Goal: Task Accomplishment & Management: Complete application form

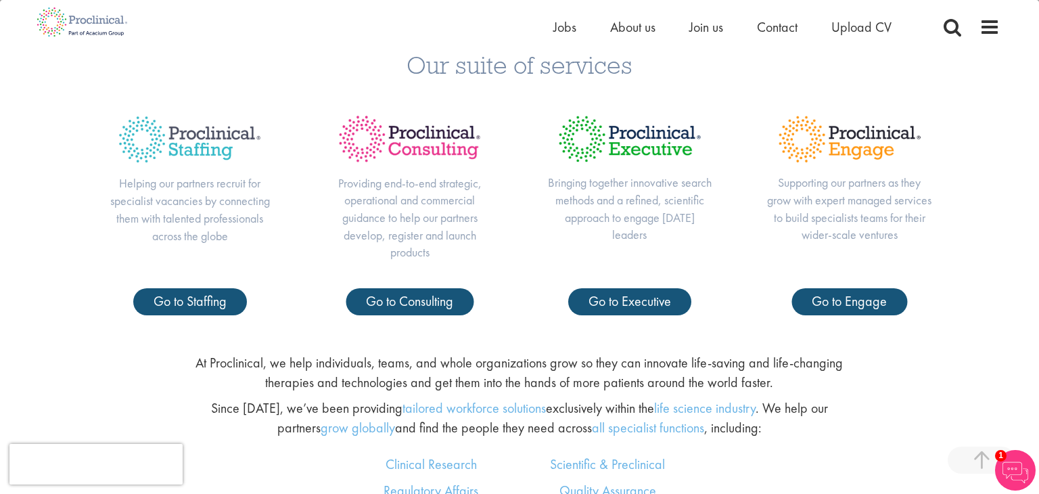
scroll to position [536, 0]
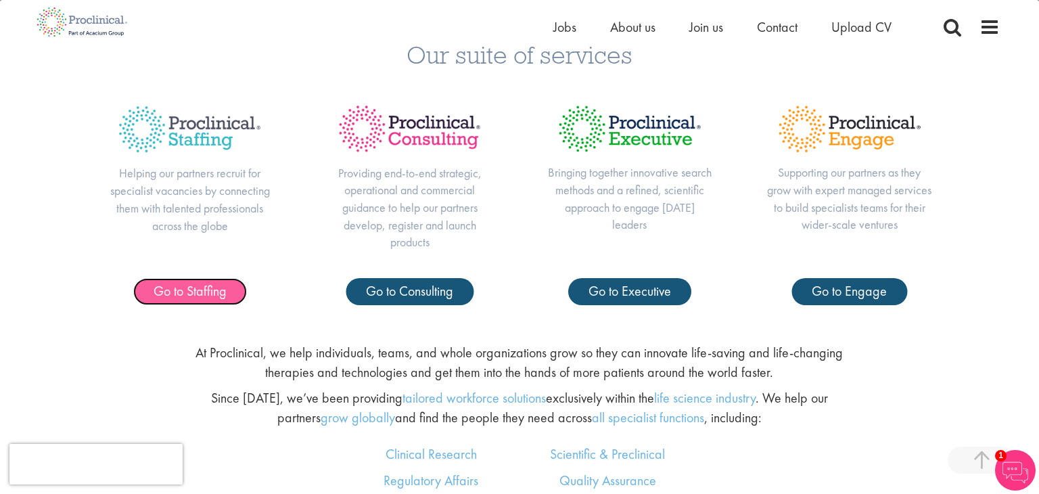
click at [190, 291] on span "Go to Staffing" at bounding box center [190, 291] width 73 height 18
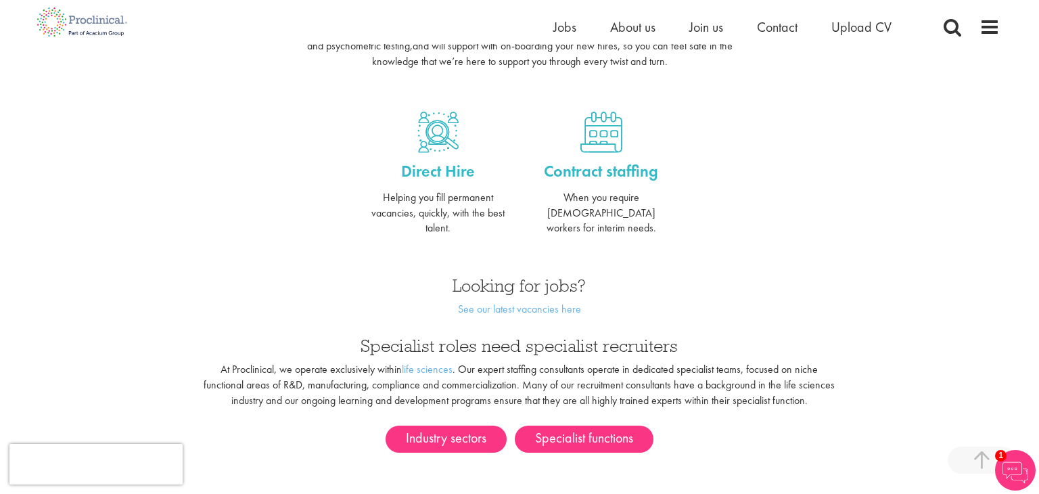
scroll to position [527, 0]
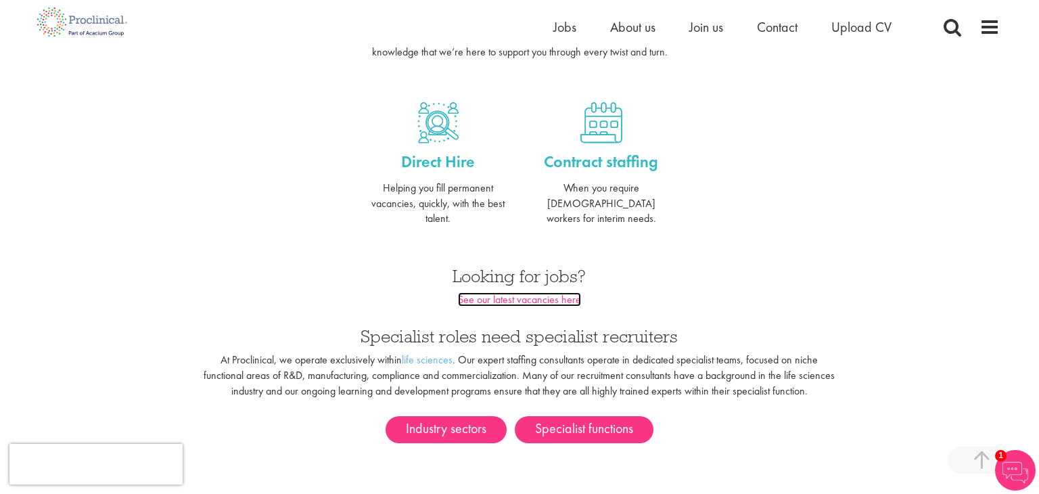
click at [519, 292] on link "See our latest vacancies here" at bounding box center [519, 299] width 123 height 14
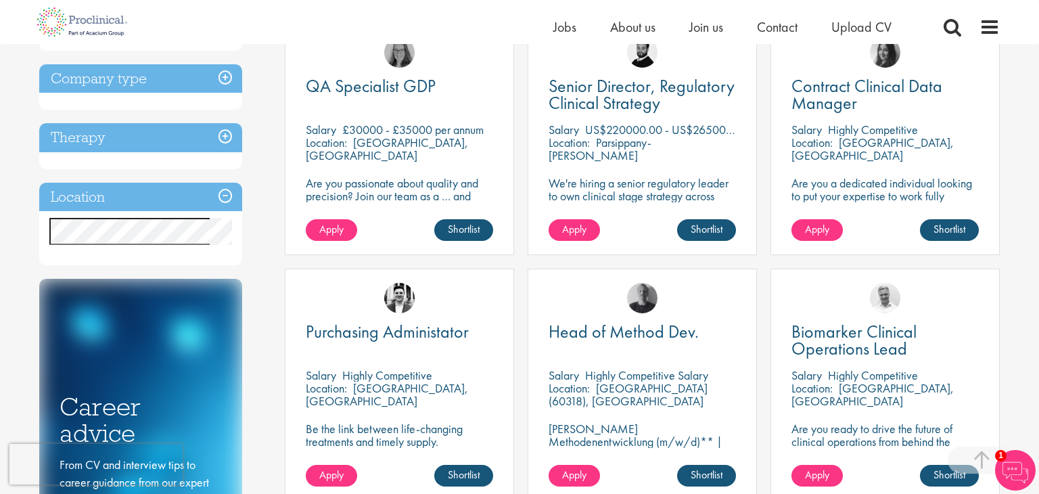
scroll to position [532, 0]
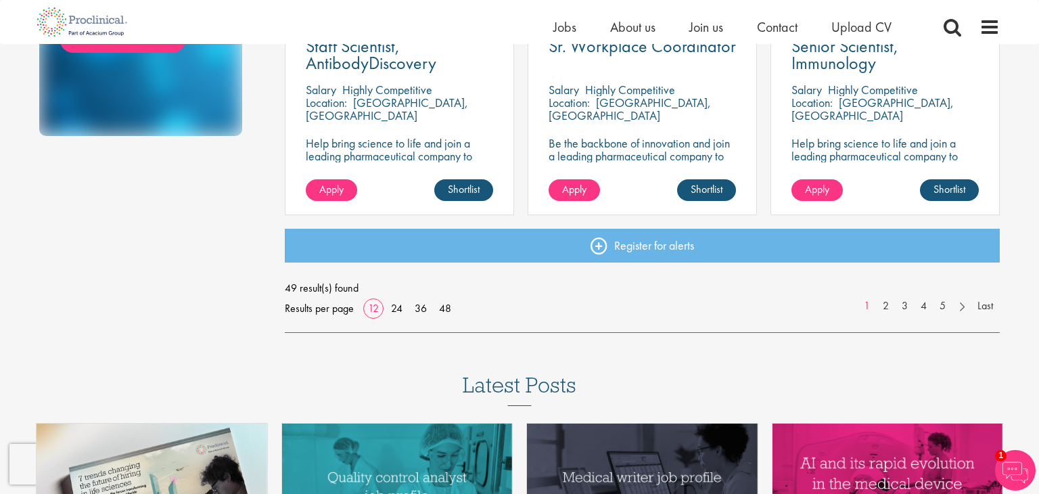
scroll to position [1060, 0]
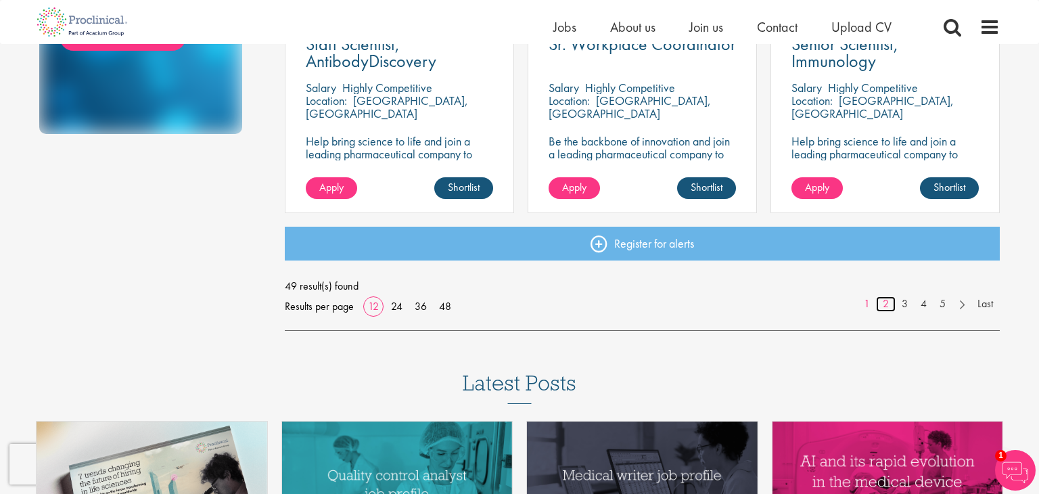
click at [889, 304] on link "2" at bounding box center [886, 304] width 20 height 16
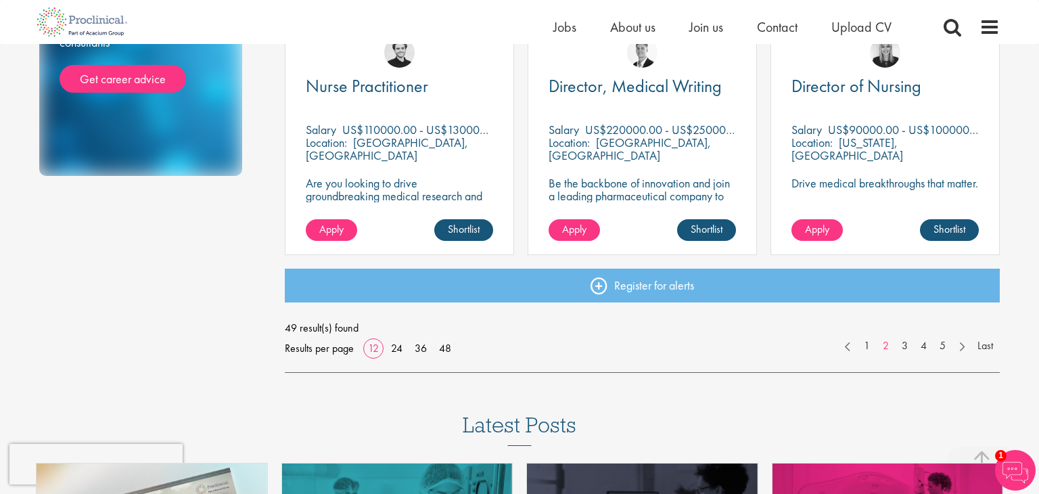
scroll to position [1022, 0]
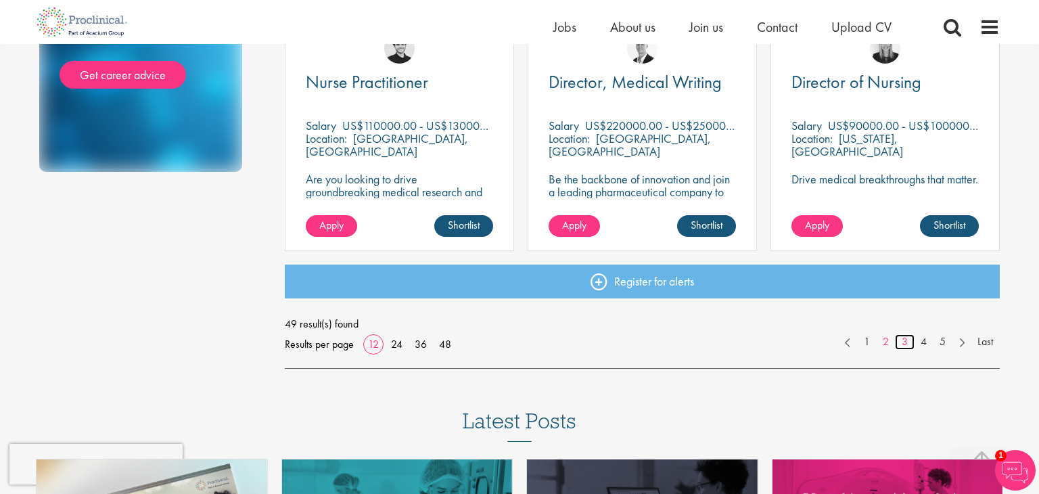
click at [910, 339] on link "3" at bounding box center [905, 342] width 20 height 16
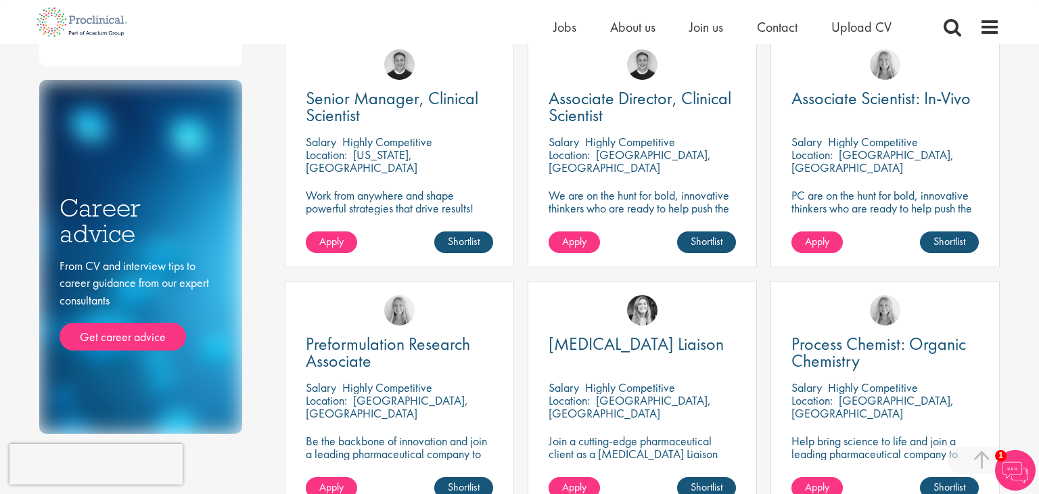
scroll to position [960, 0]
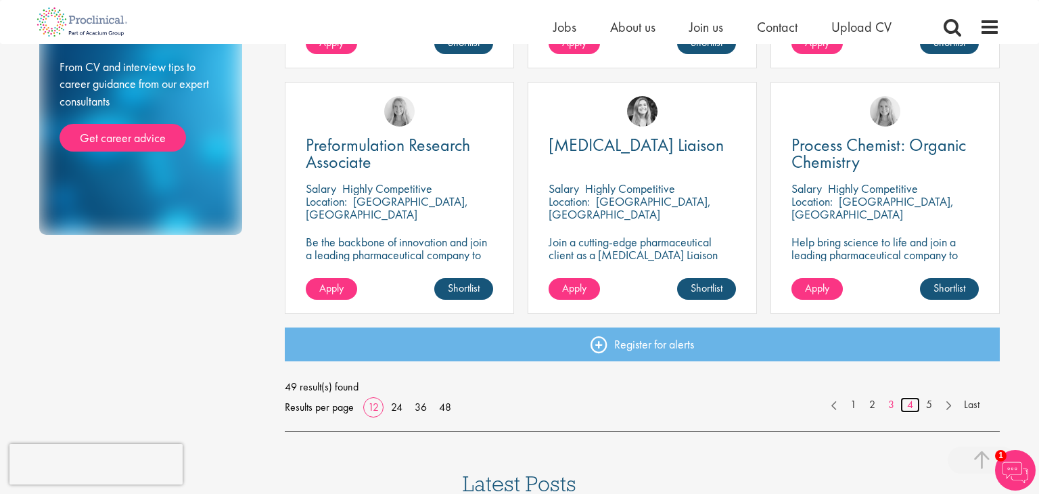
click at [905, 404] on link "4" at bounding box center [910, 405] width 20 height 16
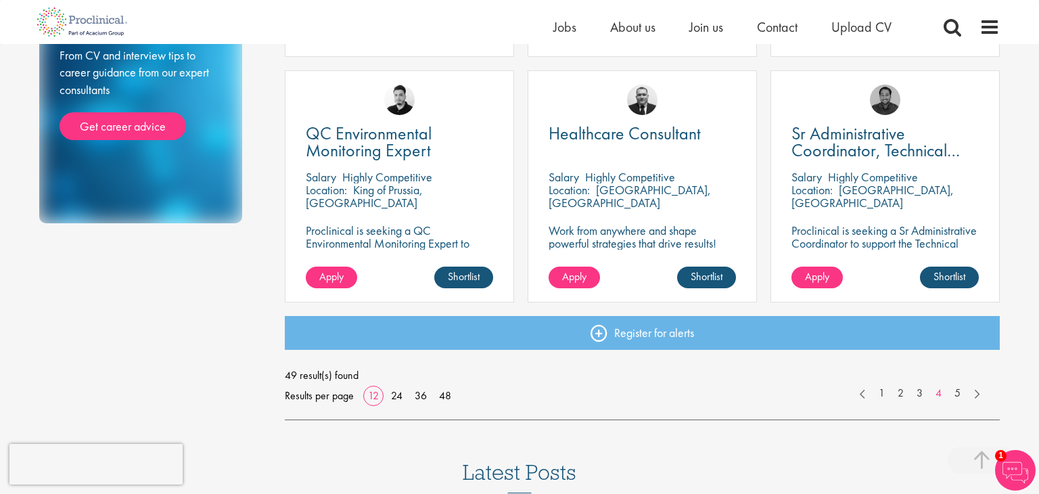
scroll to position [972, 0]
click at [951, 392] on link "5" at bounding box center [957, 393] width 20 height 16
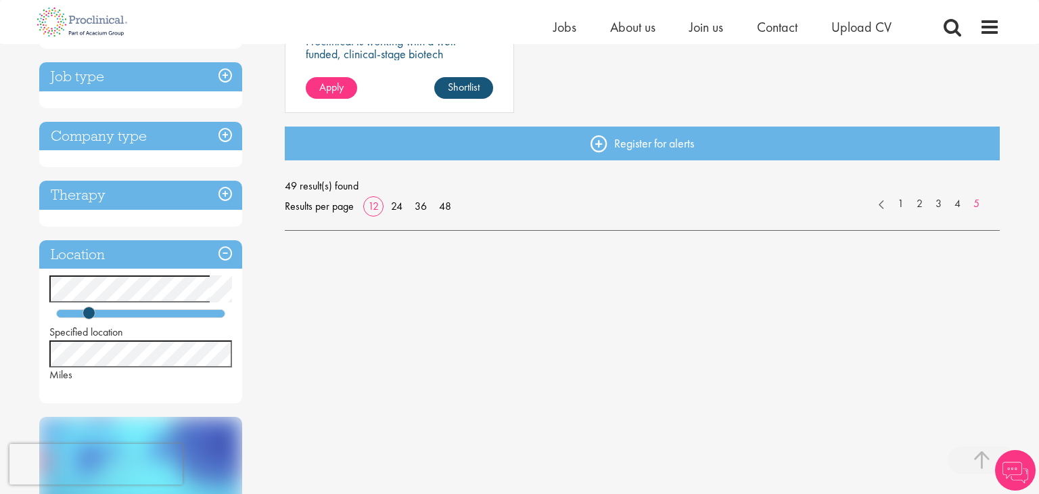
scroll to position [195, 0]
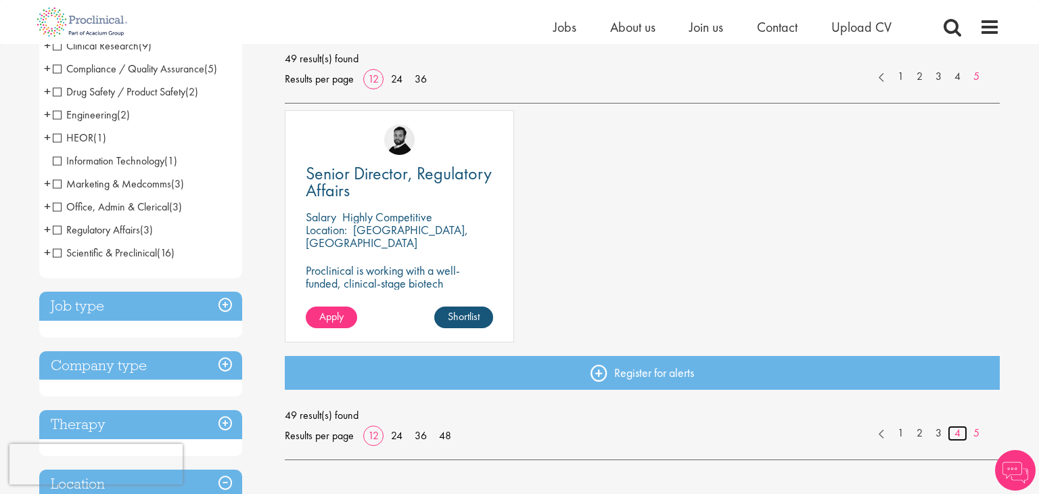
click at [955, 433] on link "4" at bounding box center [957, 433] width 20 height 16
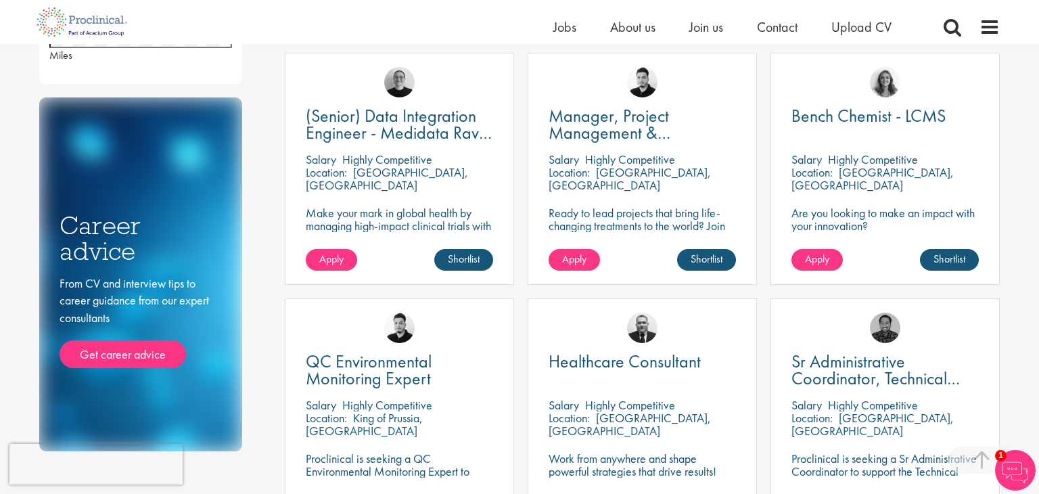
scroll to position [573, 0]
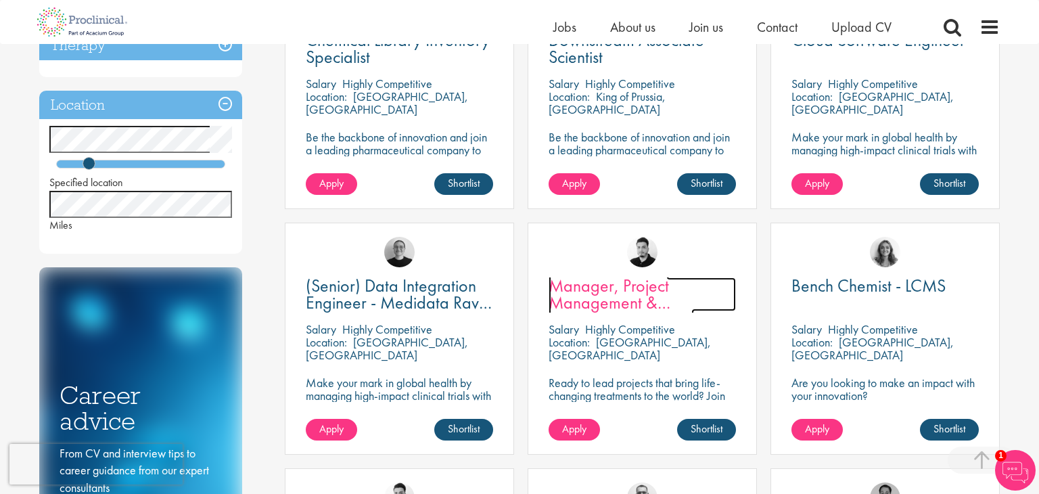
click at [634, 292] on span "Manager, Project Management & Operational Delivery" at bounding box center [620, 302] width 145 height 57
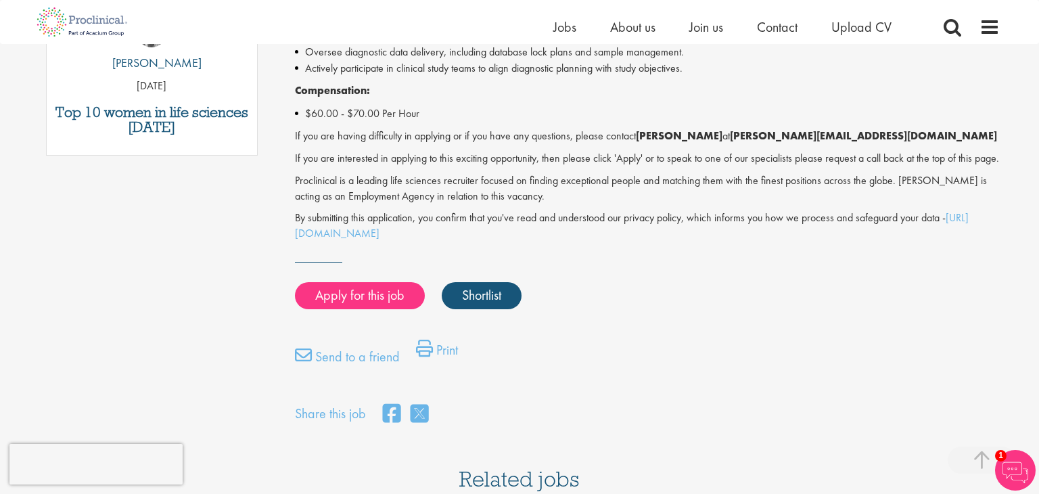
scroll to position [830, 0]
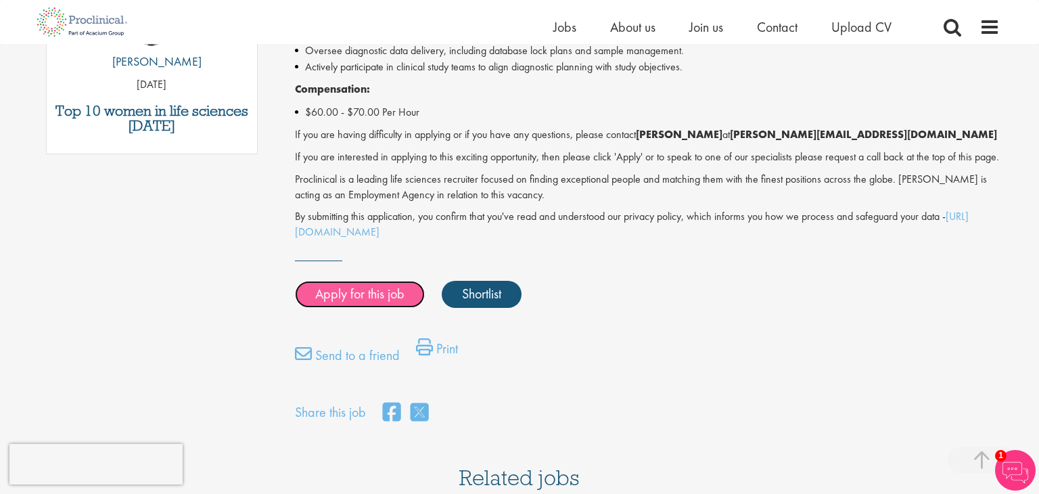
click at [359, 298] on link "Apply for this job" at bounding box center [360, 294] width 130 height 27
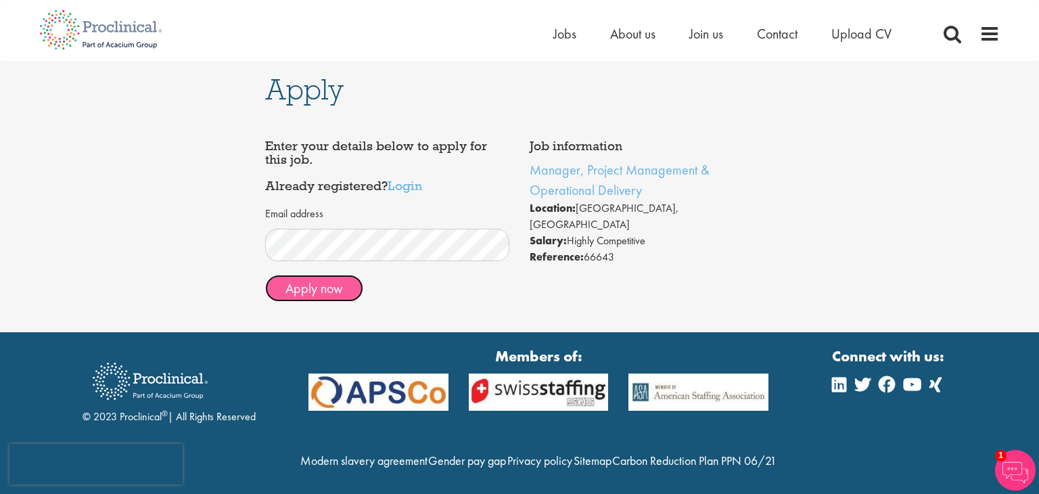
click at [347, 296] on button "Apply now" at bounding box center [314, 288] width 98 height 27
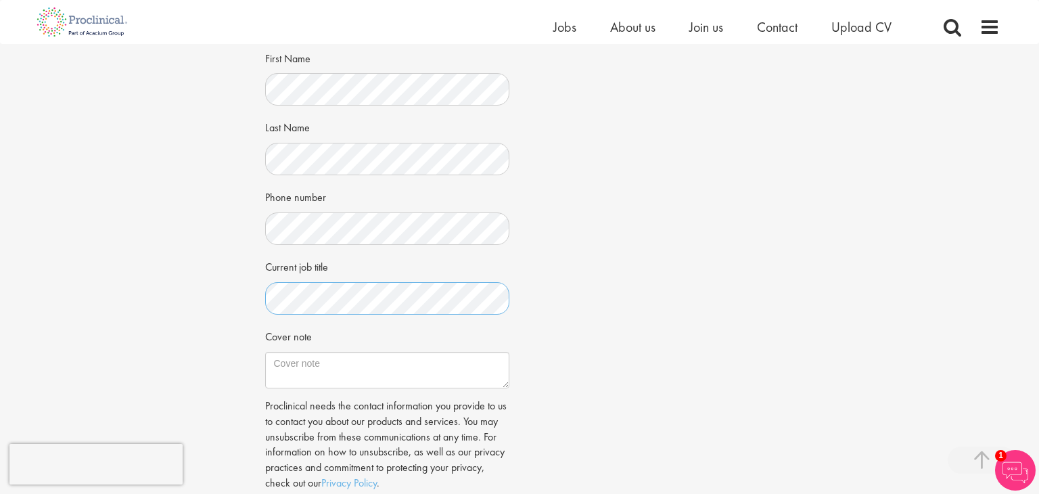
scroll to position [296, 0]
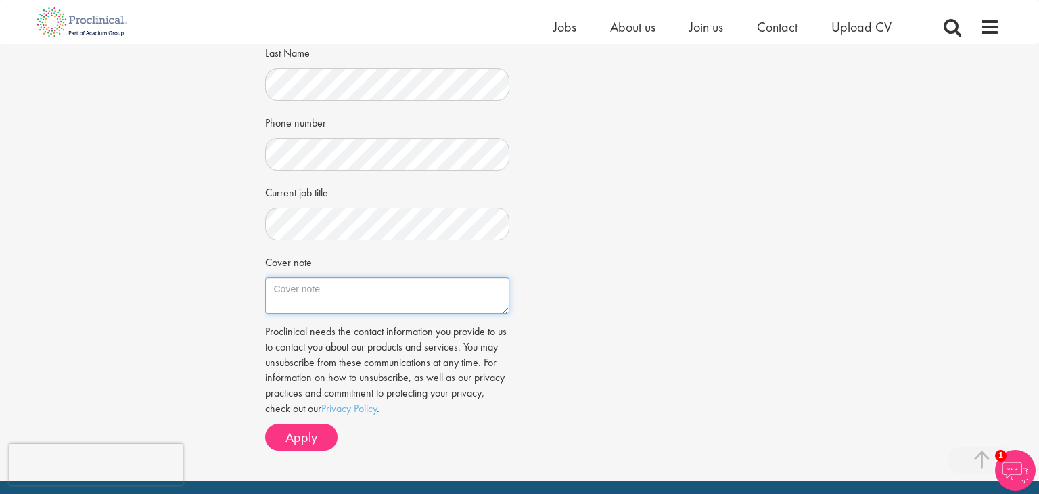
click at [362, 289] on textarea "Cover note" at bounding box center [387, 295] width 245 height 37
click at [374, 293] on textarea "I am excited to" at bounding box center [387, 295] width 245 height 37
click at [360, 312] on textarea "I am excited to" at bounding box center [387, 295] width 245 height 37
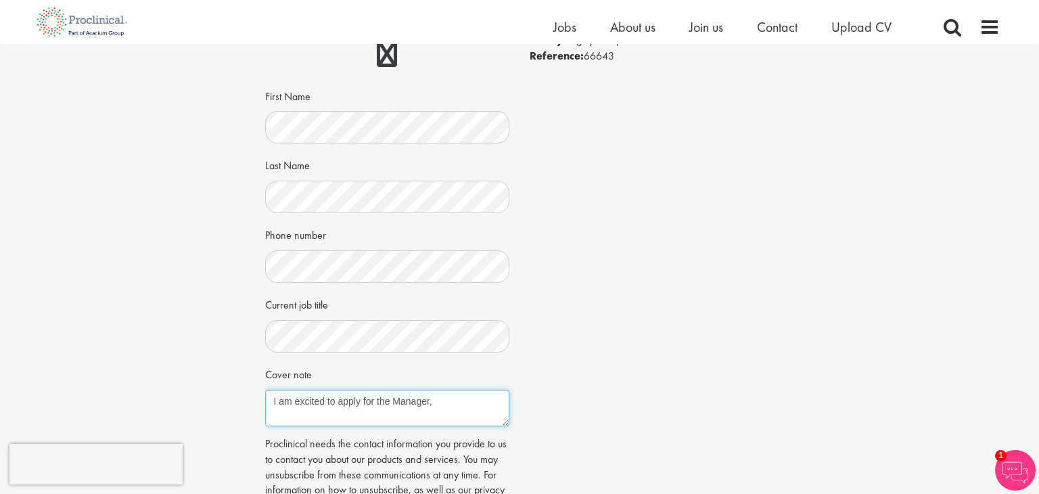
scroll to position [184, 0]
click at [447, 393] on textarea "I am excited to apply for the Manager," at bounding box center [387, 408] width 245 height 37
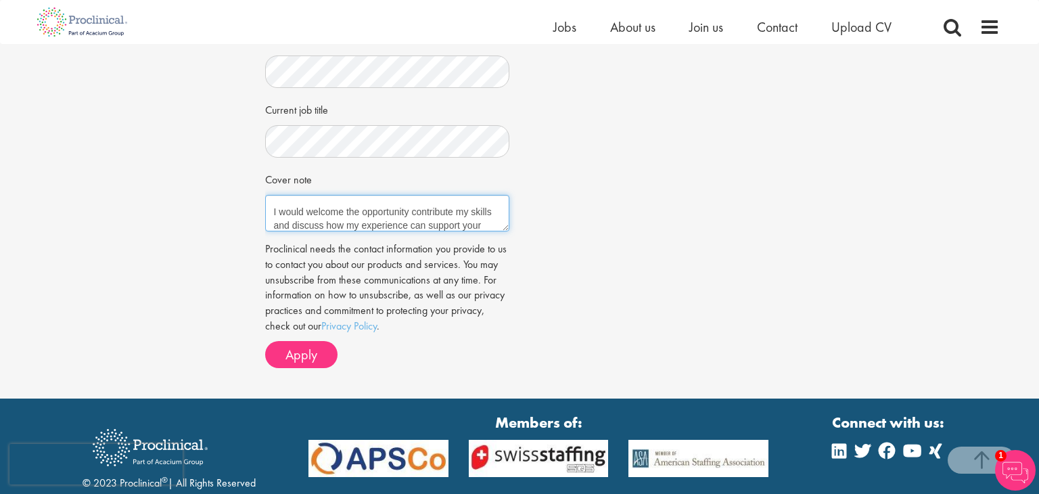
scroll to position [252, 0]
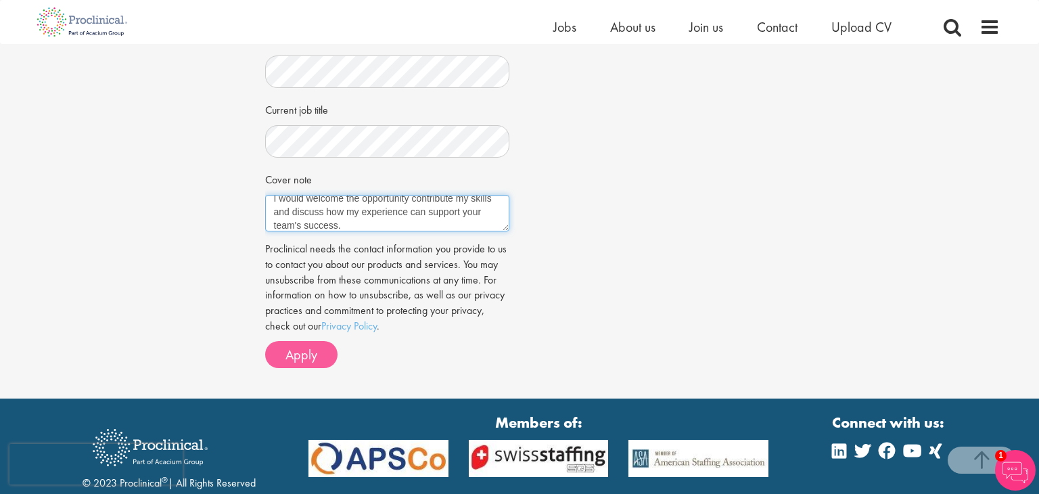
type textarea "I am excited to apply for the Manager, Project Management & Operational Deliver…"
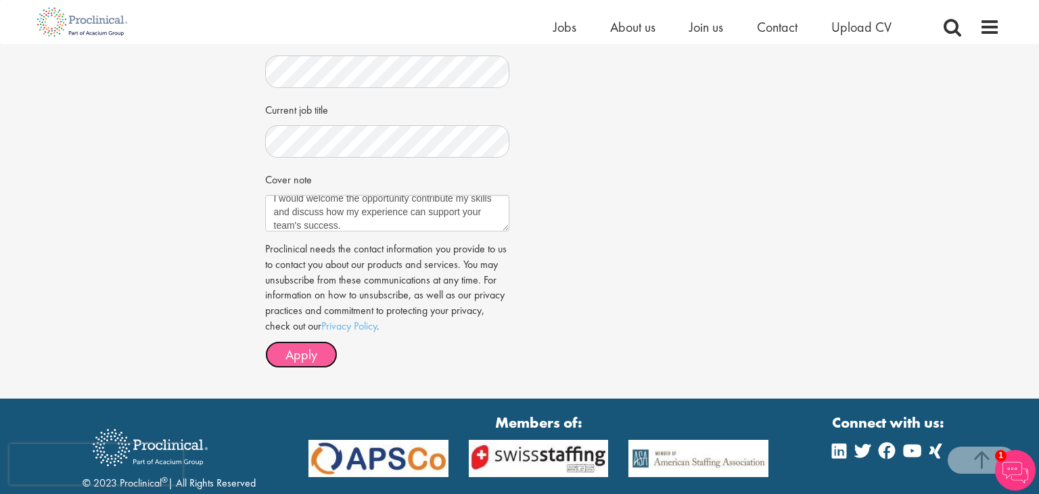
click at [325, 345] on button "Apply" at bounding box center [301, 354] width 72 height 27
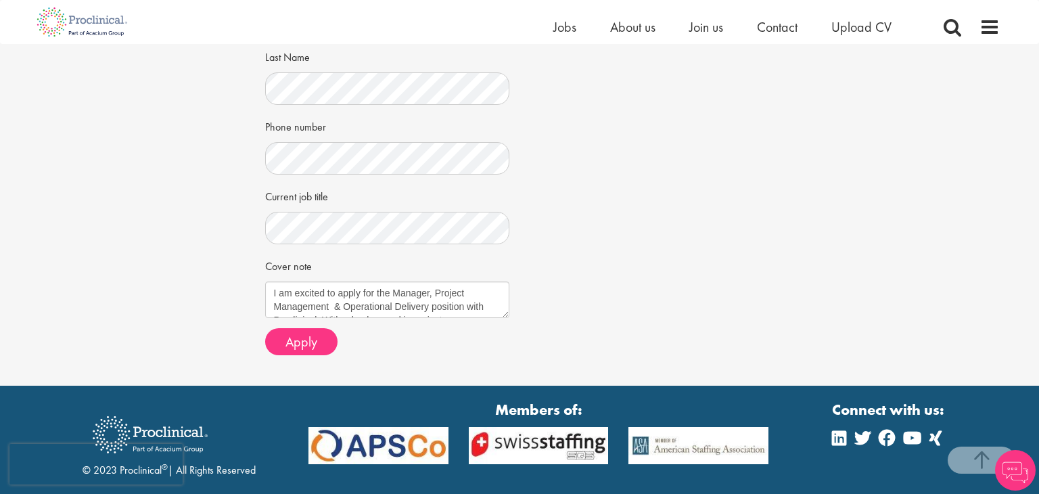
scroll to position [319, 0]
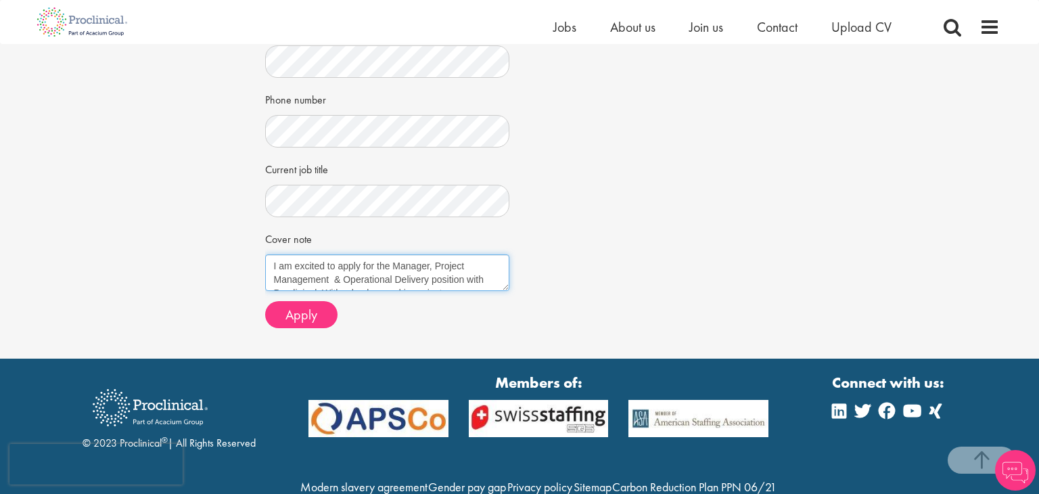
click at [290, 264] on textarea "I am excited to apply for the Manager, Project Management & Operational Deliver…" at bounding box center [387, 272] width 245 height 37
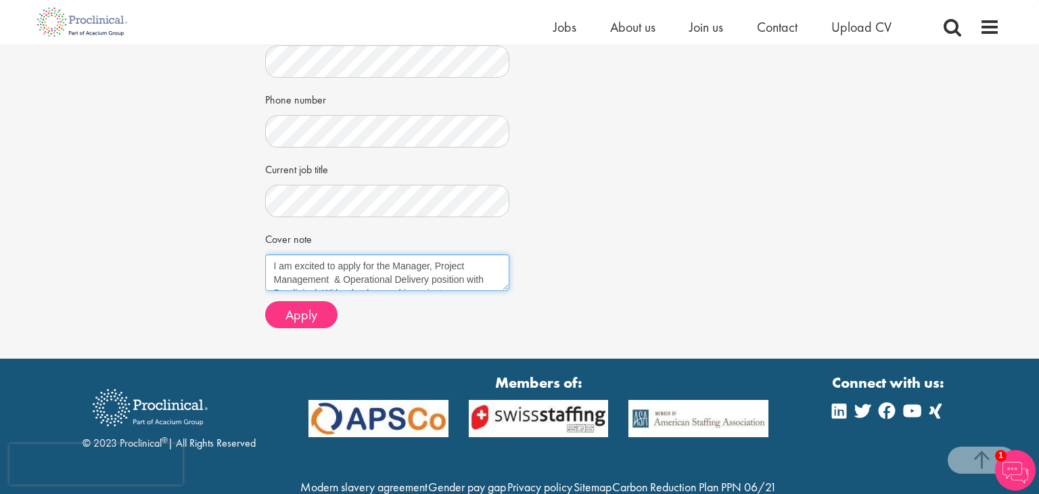
click at [290, 264] on textarea "I am excited to apply for the Manager, Project Management & Operational Deliver…" at bounding box center [387, 272] width 245 height 37
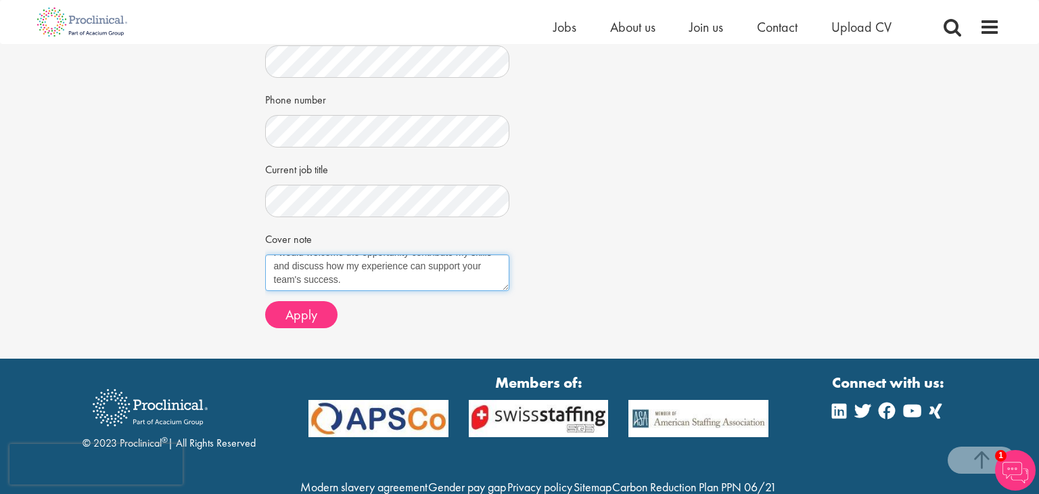
click at [412, 269] on textarea "I am excited to apply for the Manager, Project Management & Operational Deliver…" at bounding box center [387, 272] width 245 height 37
click at [277, 187] on div "CV in the cloud? Upload using Dropbox or Google Drive First Name Last Name Phon…" at bounding box center [387, 57] width 225 height 467
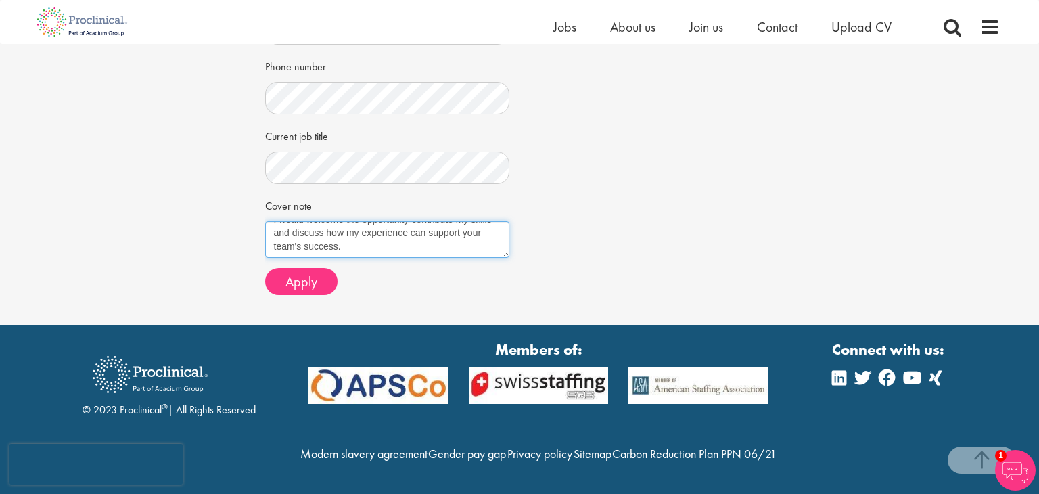
drag, startPoint x: 273, startPoint y: 197, endPoint x: 383, endPoint y: 223, distance: 113.2
click at [383, 223] on textarea "I am excited to apply for the Manager, Project Management & Operational Deliver…" at bounding box center [387, 239] width 245 height 37
click at [576, 154] on div "Job information Manager, Project Management & Operational Delivery Location: Wa…" at bounding box center [519, 34] width 529 height 542
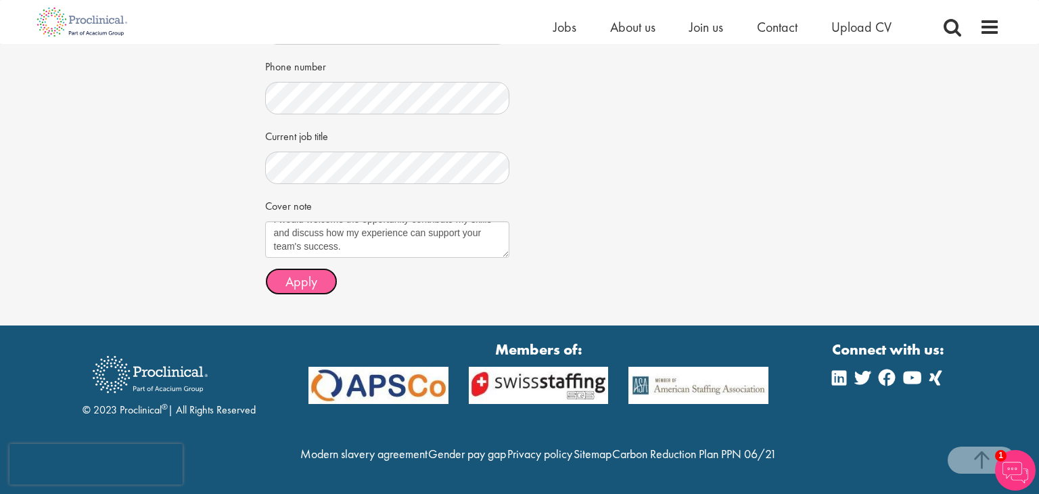
click at [296, 273] on span "Apply" at bounding box center [301, 282] width 32 height 18
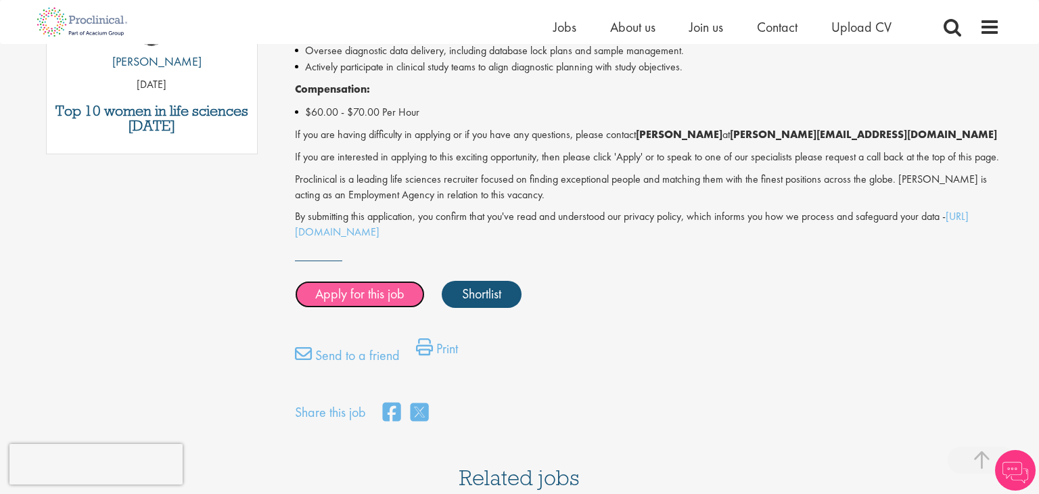
click at [364, 306] on link "Apply for this job" at bounding box center [360, 294] width 130 height 27
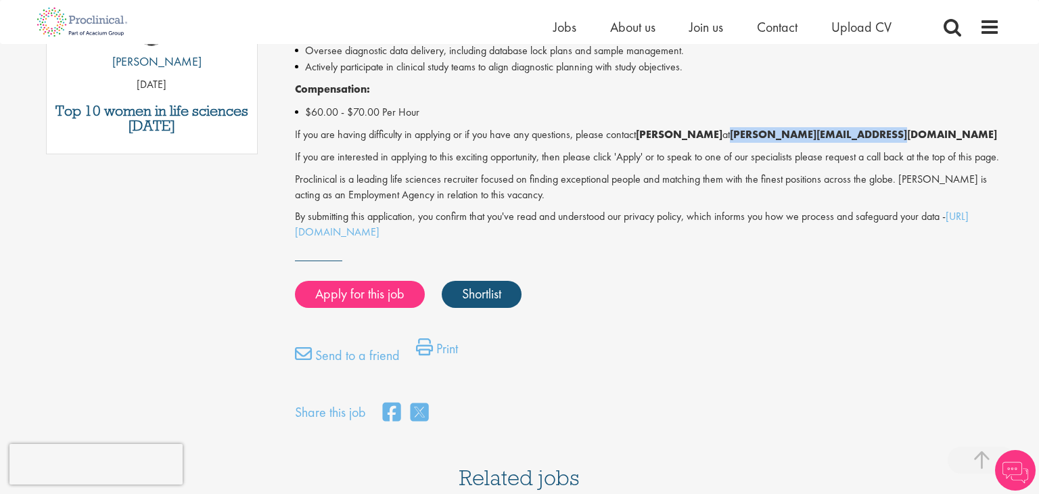
drag, startPoint x: 762, startPoint y: 135, endPoint x: 922, endPoint y: 137, distance: 160.3
click at [922, 137] on p "If you are having difficulty in applying or if you have any questions, please c…" at bounding box center [647, 135] width 705 height 16
copy strong "a.maldonado@proclinical.com"
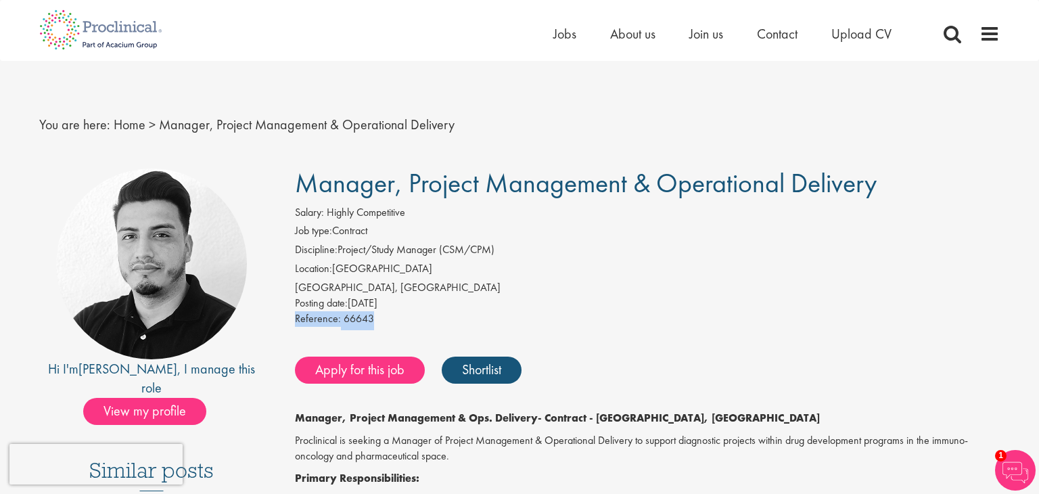
drag, startPoint x: 296, startPoint y: 318, endPoint x: 389, endPoint y: 316, distance: 92.7
click at [389, 316] on div "Reference: 66643" at bounding box center [647, 320] width 705 height 19
copy div "Reference: 66643"
click at [389, 316] on div "Reference: 66643" at bounding box center [647, 320] width 705 height 19
drag, startPoint x: 379, startPoint y: 319, endPoint x: 294, endPoint y: 321, distance: 84.6
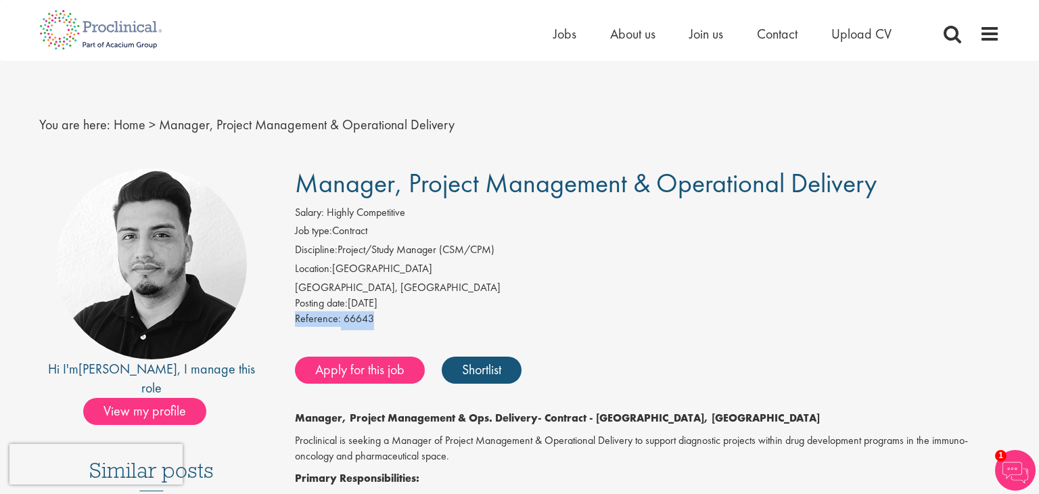
click at [295, 321] on div "Reference: 66643" at bounding box center [647, 320] width 705 height 19
copy div "Reference: 66643"
drag, startPoint x: 300, startPoint y: 187, endPoint x: 892, endPoint y: 167, distance: 592.0
copy span "Manager, Project Management & Operational Delivery"
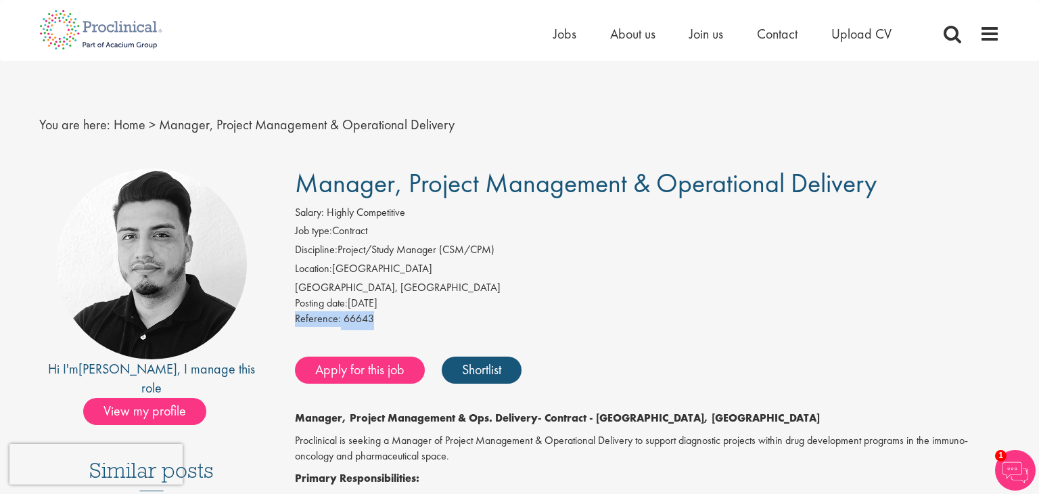
click at [432, 237] on li "Job type: Contract" at bounding box center [647, 232] width 705 height 19
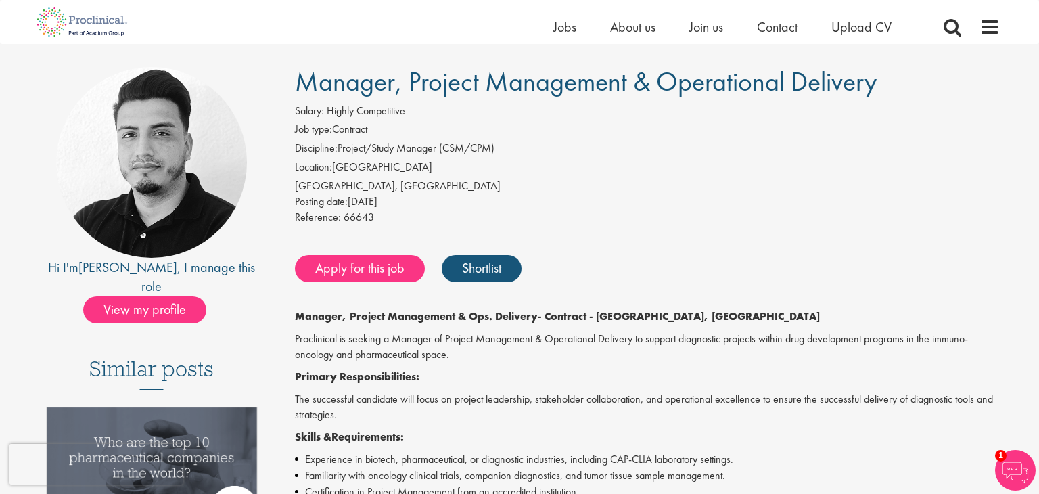
scroll to position [87, 0]
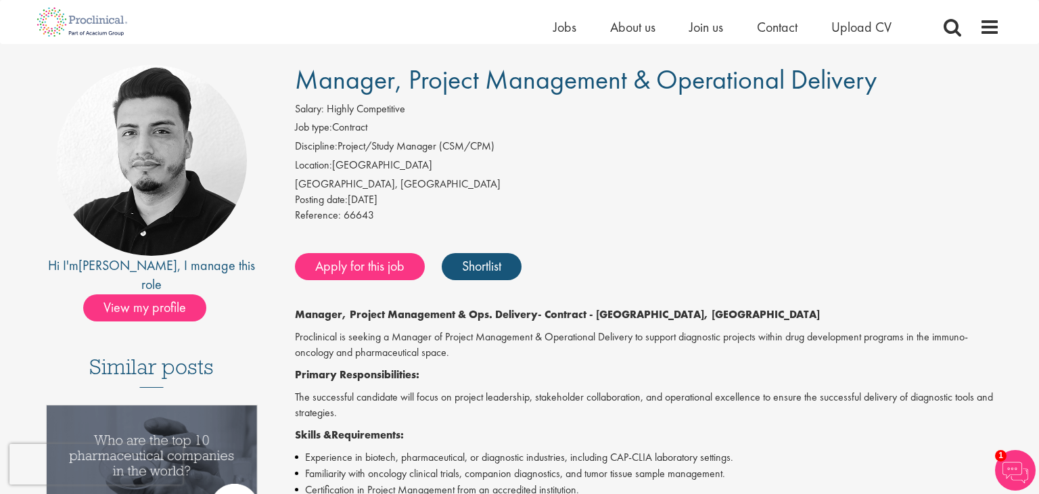
drag, startPoint x: 351, startPoint y: 315, endPoint x: 538, endPoint y: 314, distance: 186.6
click at [538, 314] on p "Manager, Project Management & Ops. Delivery - Contract - Warren, NJ" at bounding box center [647, 315] width 705 height 16
copy strong "Project Management & Ops. Delivery"
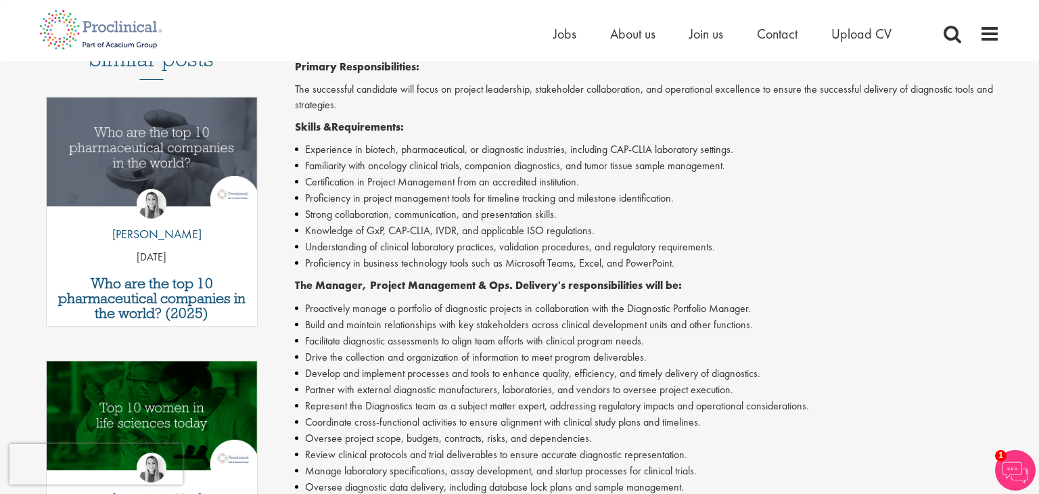
scroll to position [0, 0]
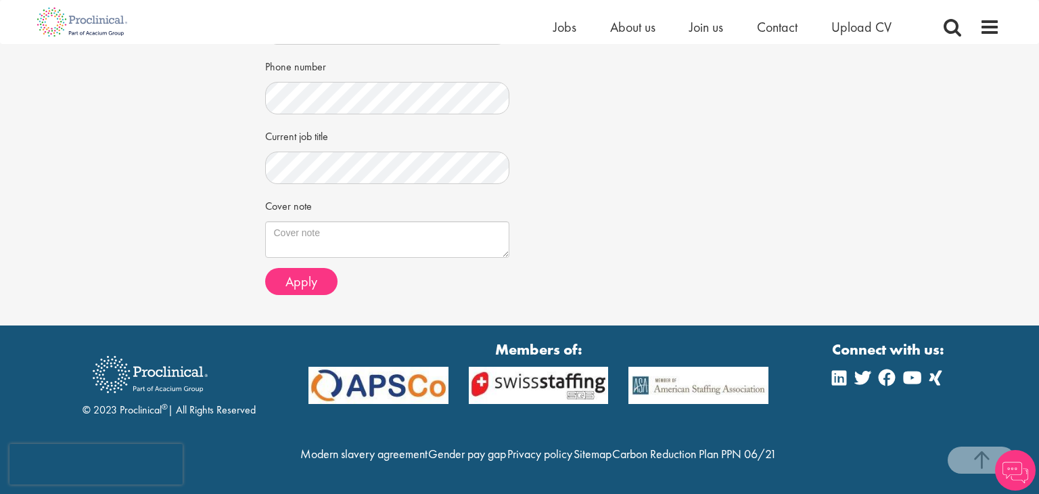
scroll to position [381, 0]
click at [344, 268] on div "Apply" at bounding box center [387, 281] width 245 height 27
click at [337, 225] on textarea "Cover note" at bounding box center [387, 239] width 245 height 37
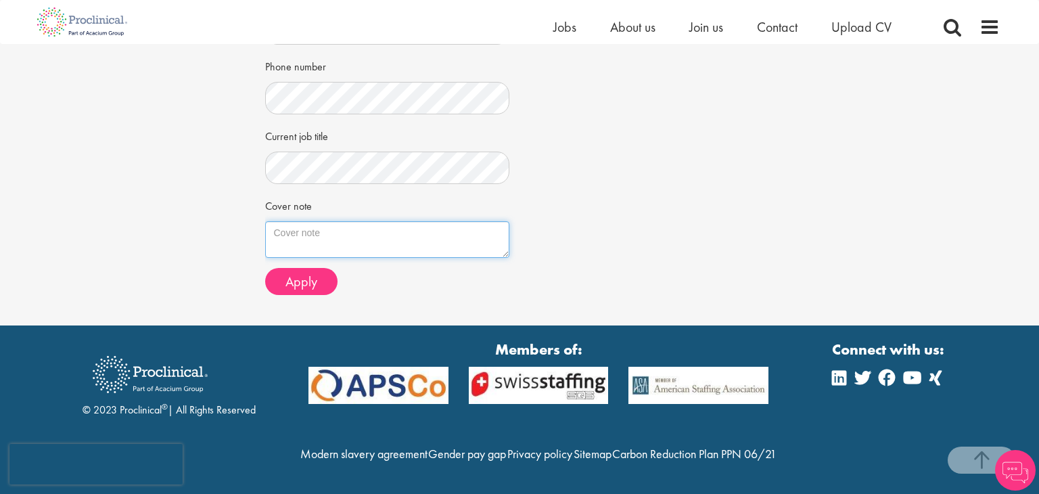
click at [337, 225] on textarea "Cover note" at bounding box center [387, 239] width 245 height 37
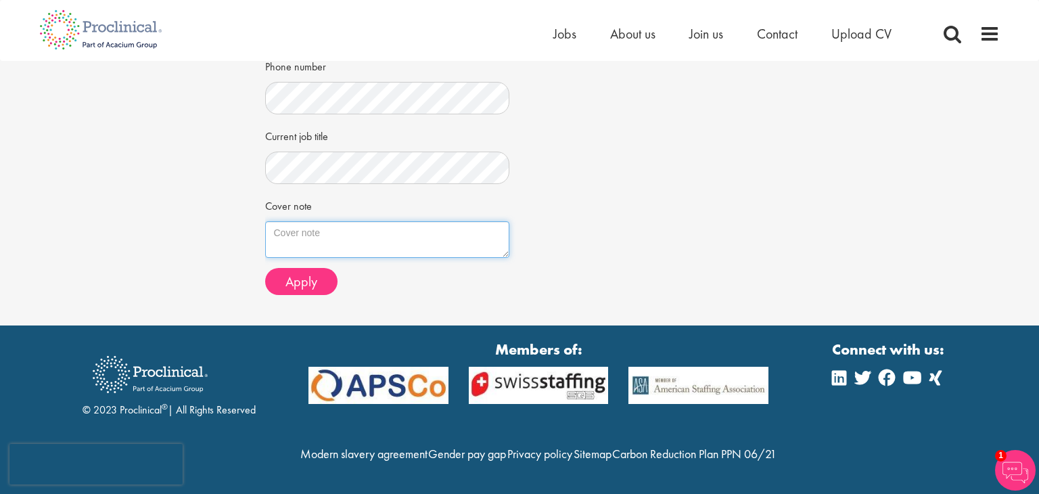
scroll to position [0, 0]
